Goal: Navigation & Orientation: Find specific page/section

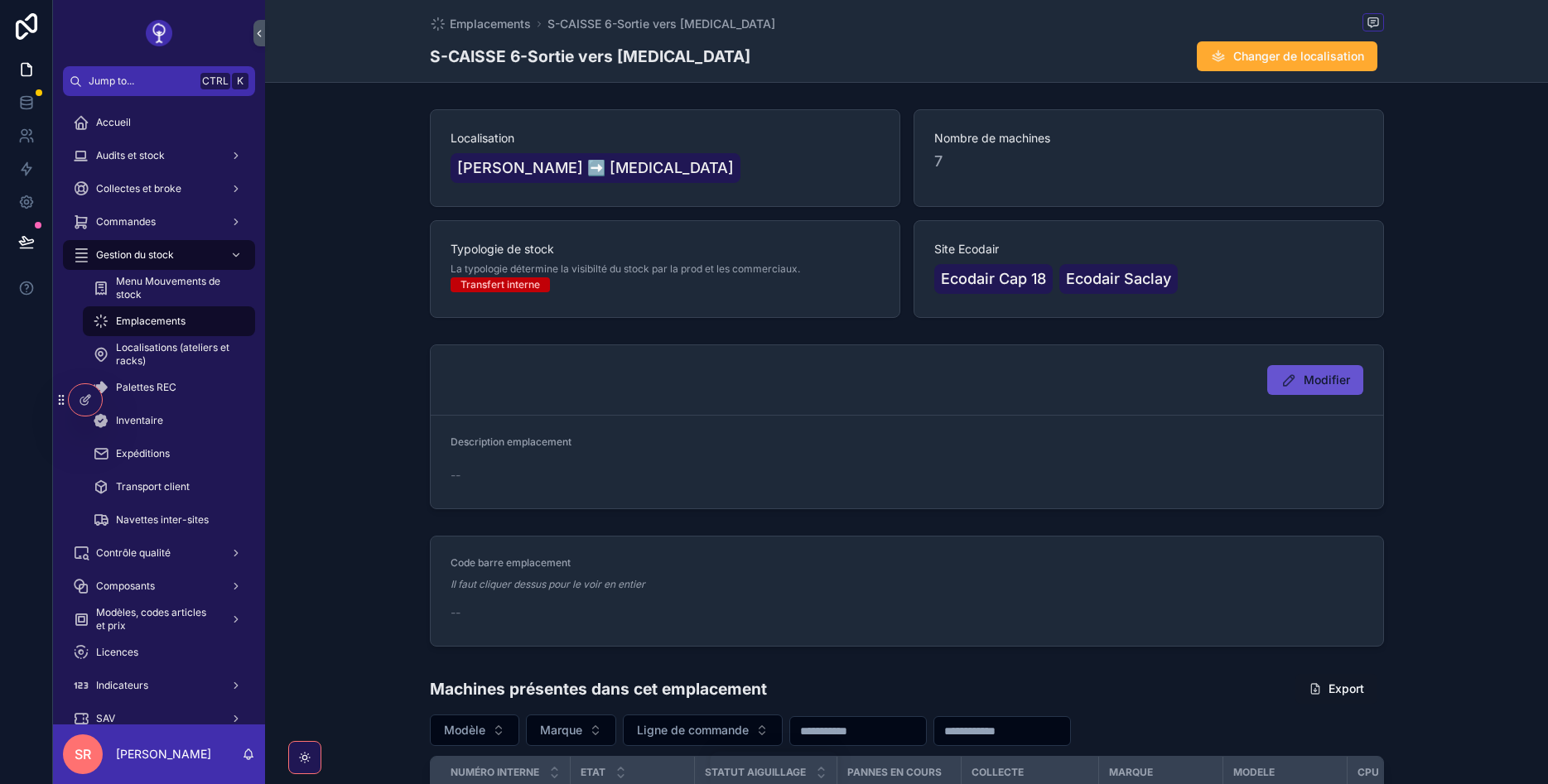
click at [222, 47] on div "scrollable content" at bounding box center [159, 33] width 212 height 66
click at [157, 320] on span "Emplacements" at bounding box center [151, 320] width 70 height 13
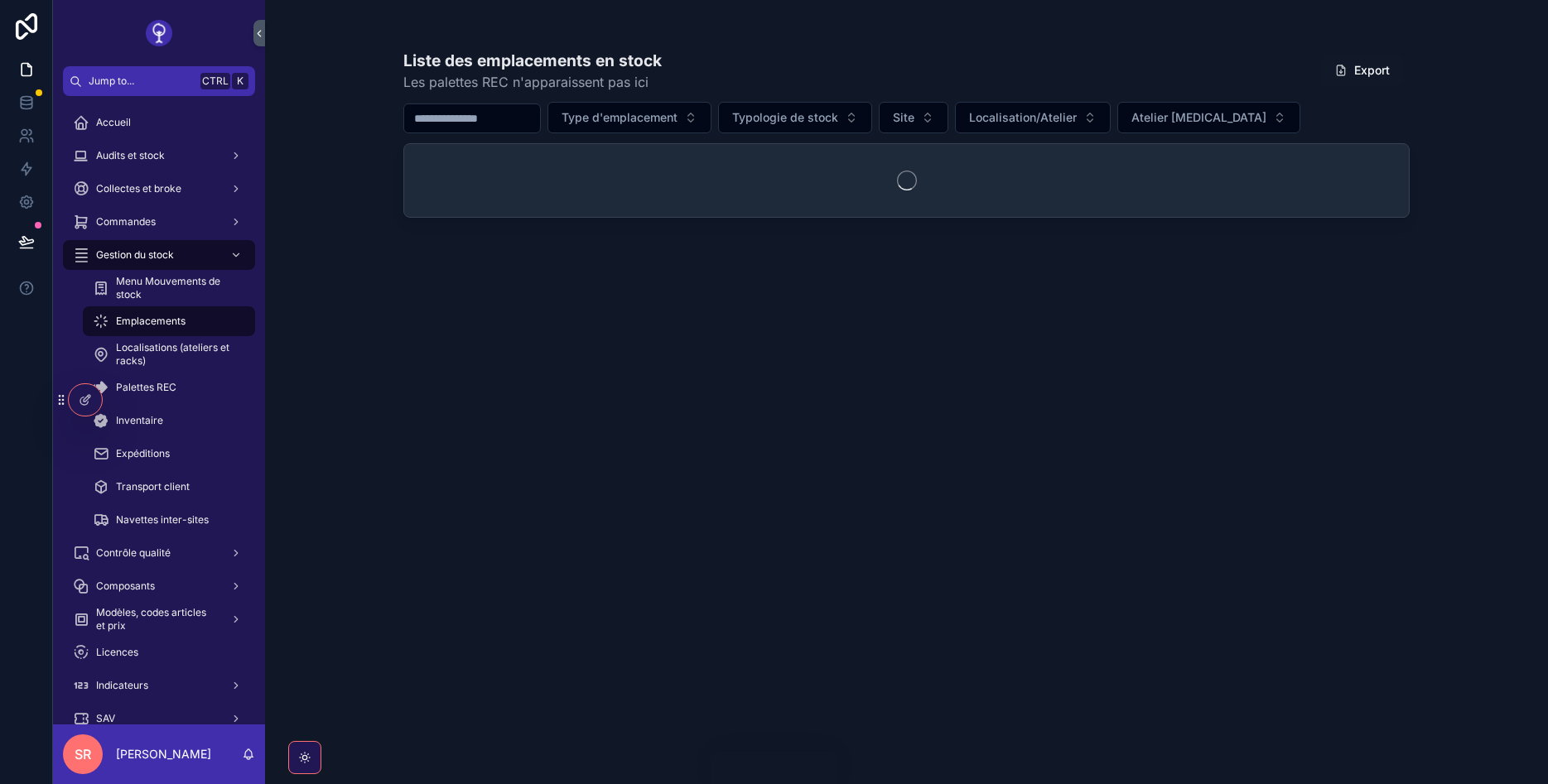
click at [175, 292] on span "Menu Mouvements de stock" at bounding box center [178, 288] width 122 height 27
